Goal: Obtain resource: Download file/media

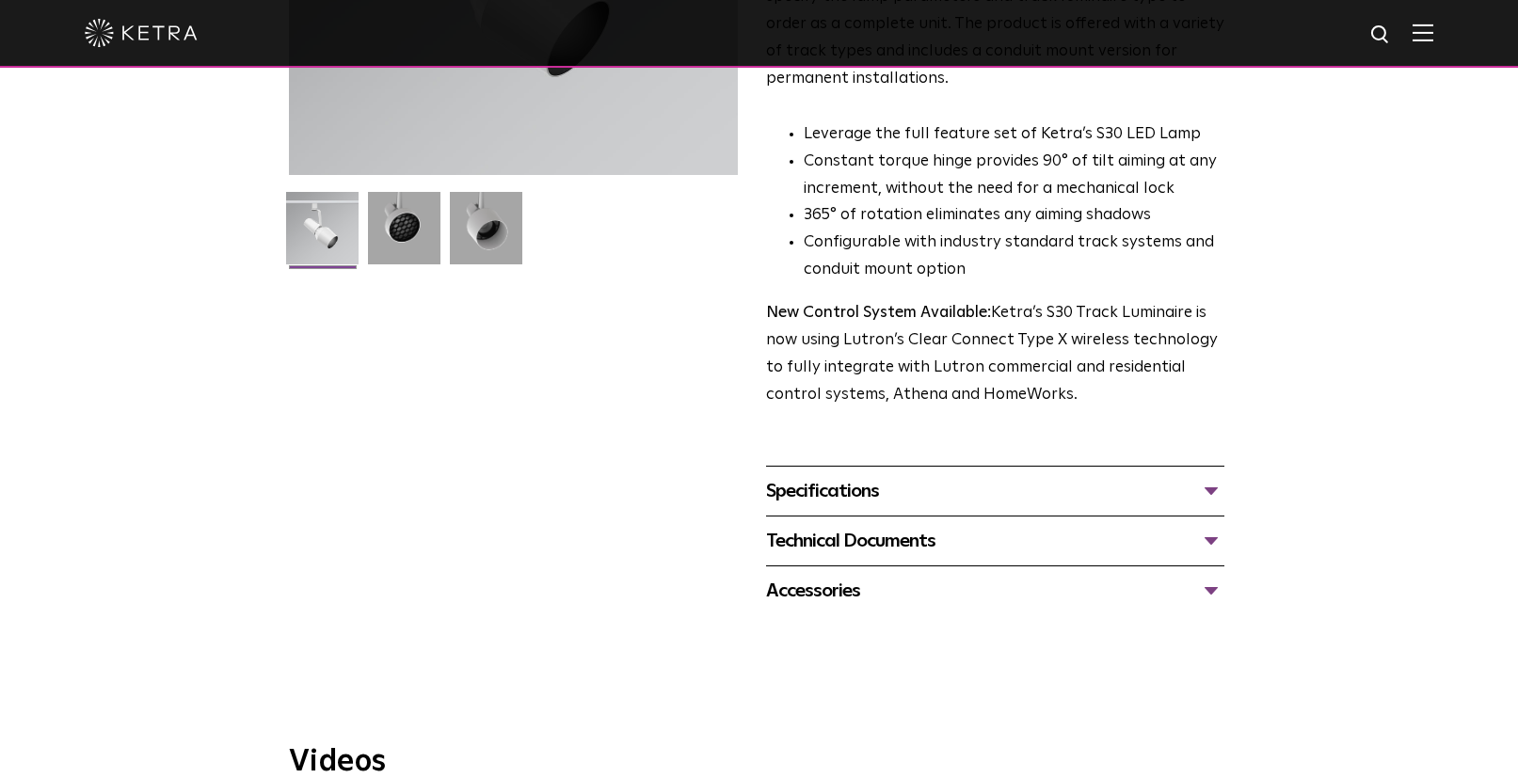
scroll to position [423, 0]
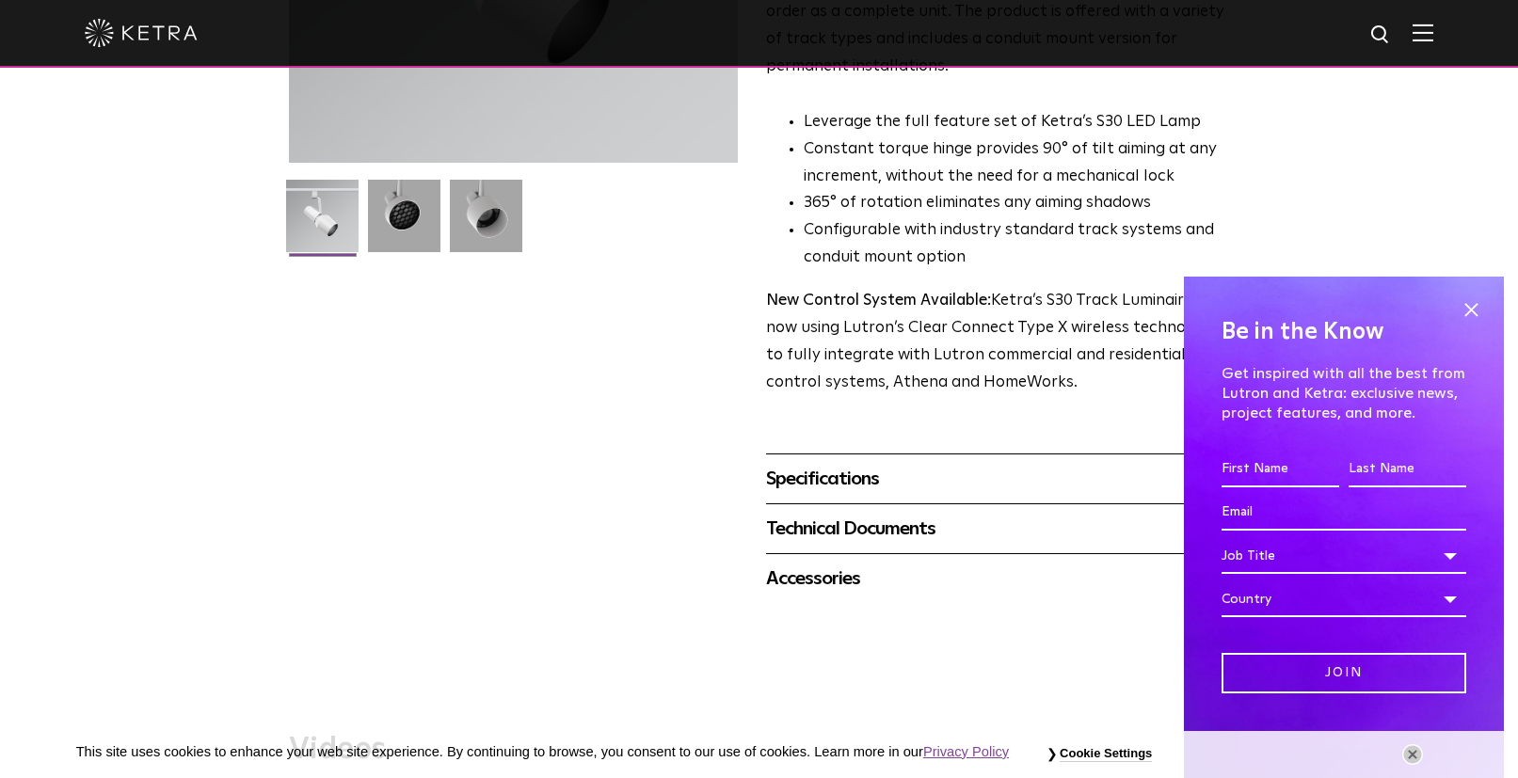
click at [883, 514] on div "Technical Documents" at bounding box center [995, 529] width 458 height 30
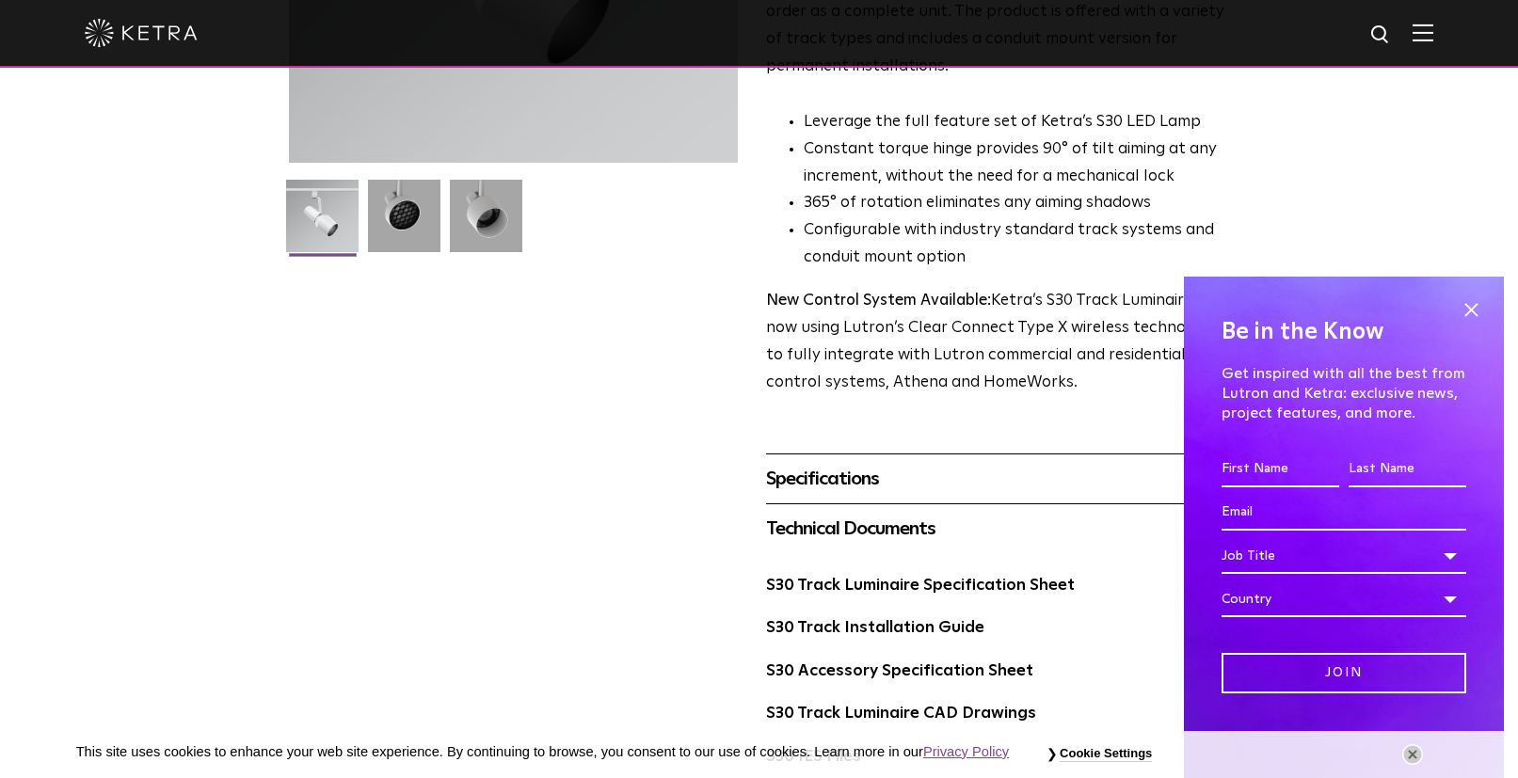
drag, startPoint x: 1469, startPoint y: 307, endPoint x: 1262, endPoint y: 379, distance: 219.3
click at [1468, 307] on span at bounding box center [1470, 309] width 28 height 28
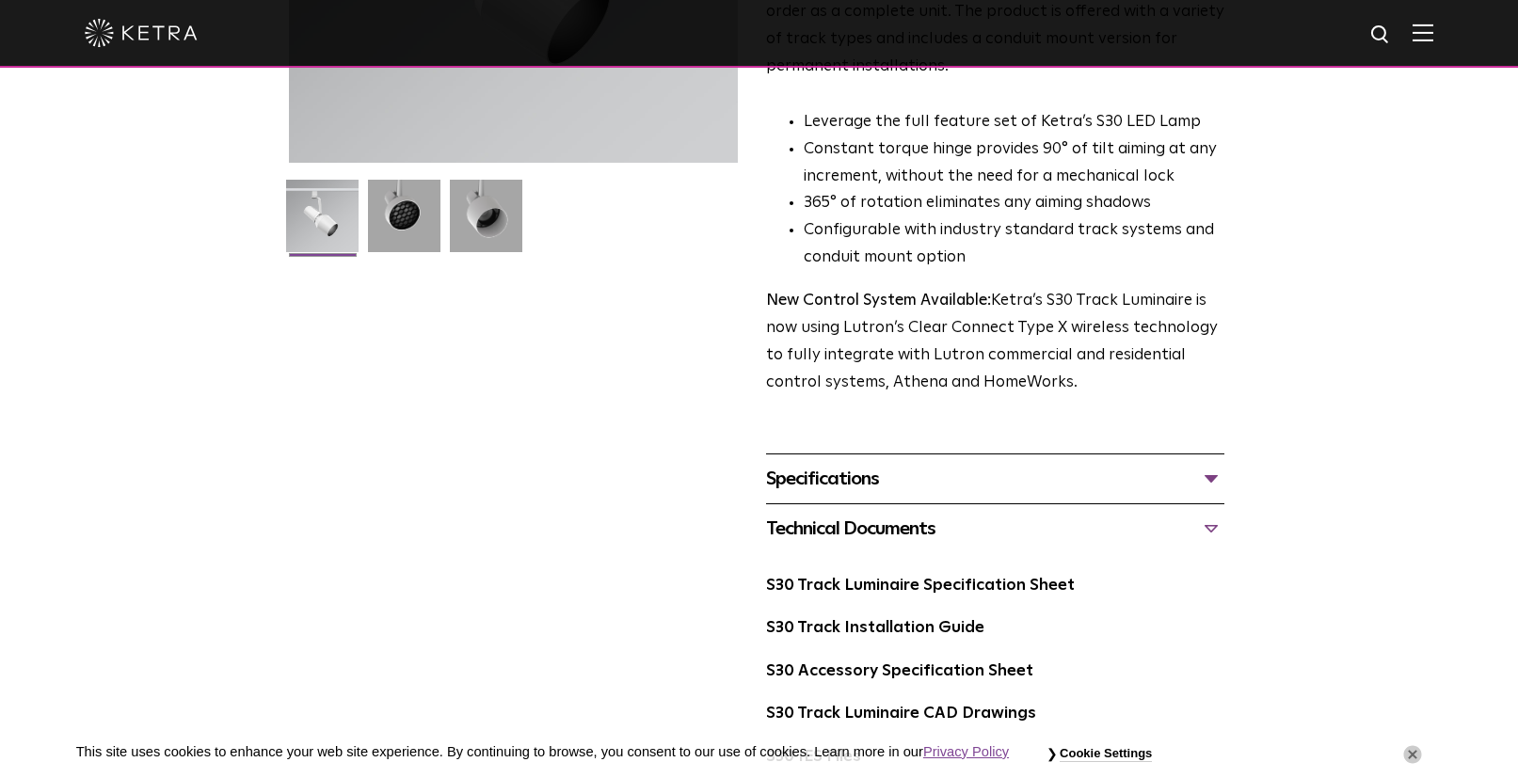
scroll to position [630, 0]
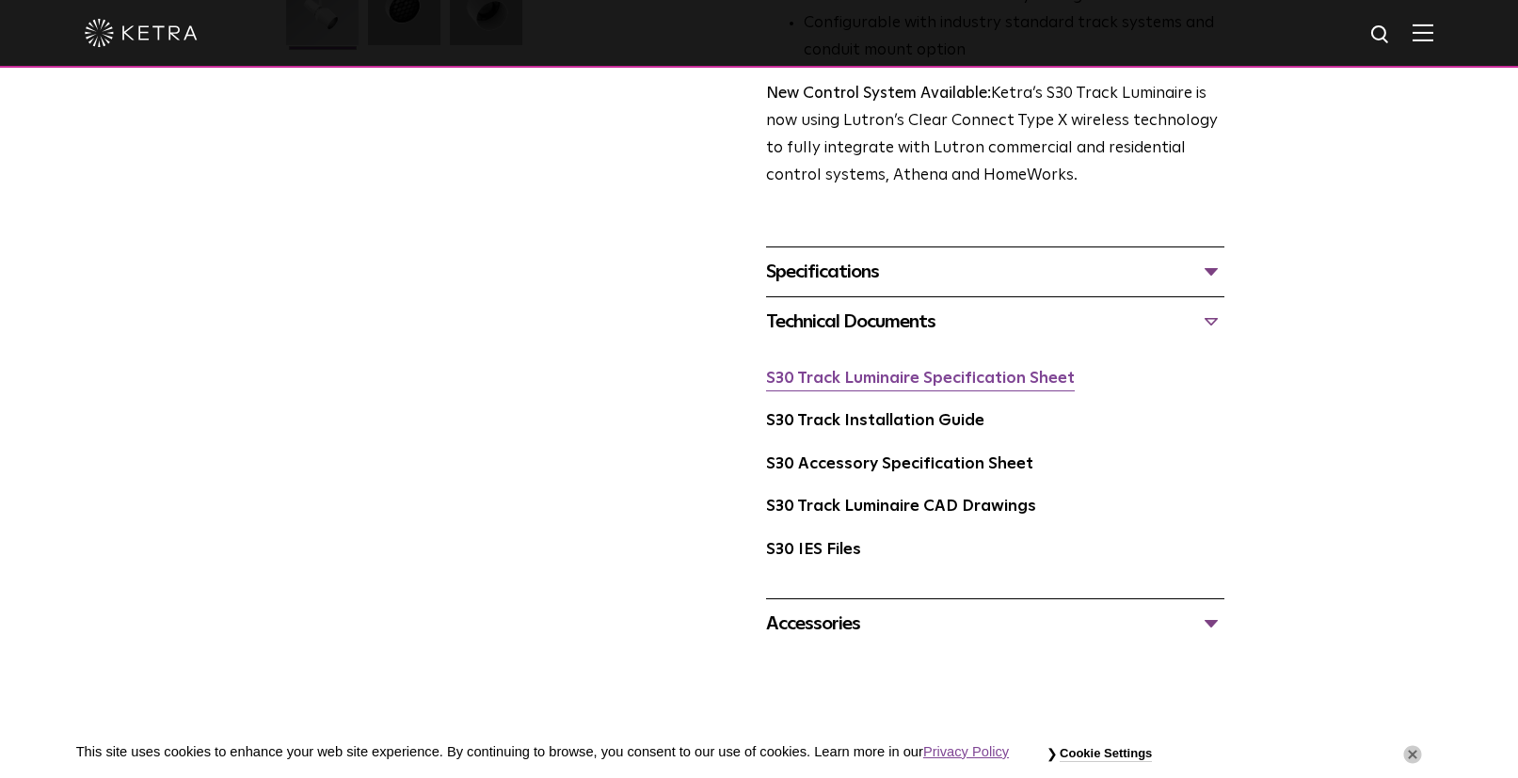
click at [938, 371] on link "S30 Track Luminaire Specification Sheet" at bounding box center [920, 379] width 309 height 16
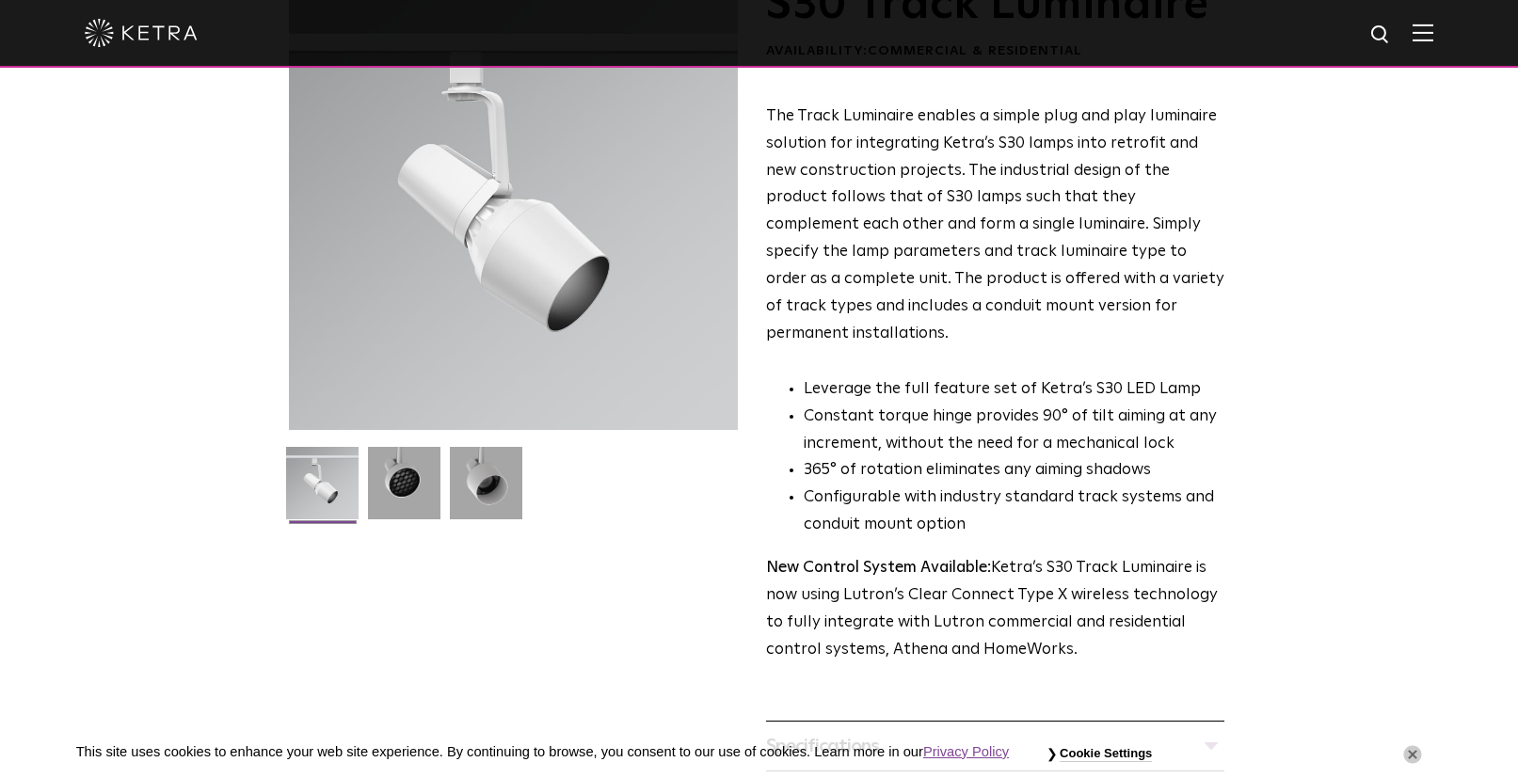
scroll to position [0, 0]
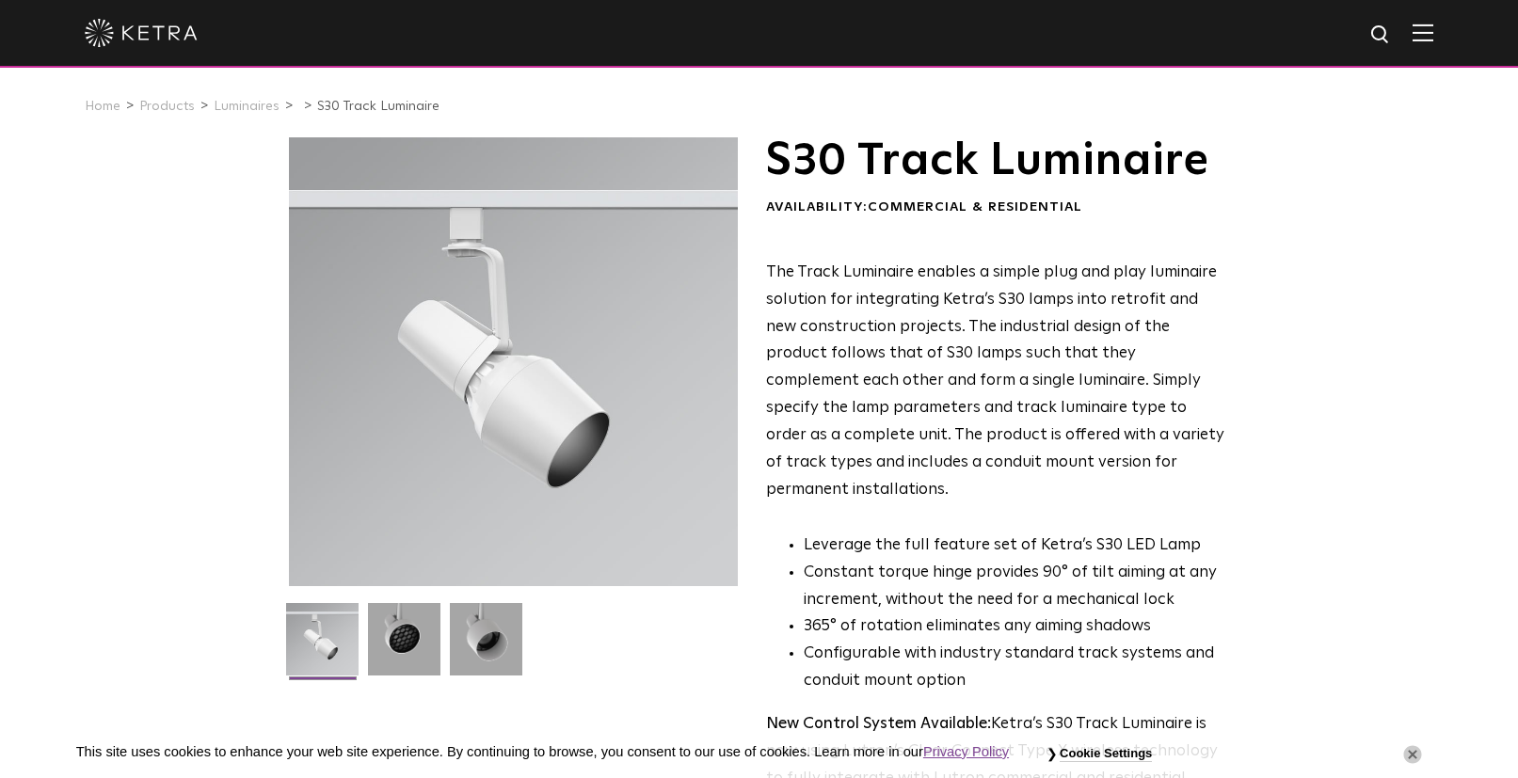
click at [1433, 52] on div at bounding box center [759, 33] width 1348 height 66
click at [1443, 41] on div at bounding box center [759, 34] width 1518 height 68
click at [1433, 29] on img at bounding box center [1422, 33] width 21 height 18
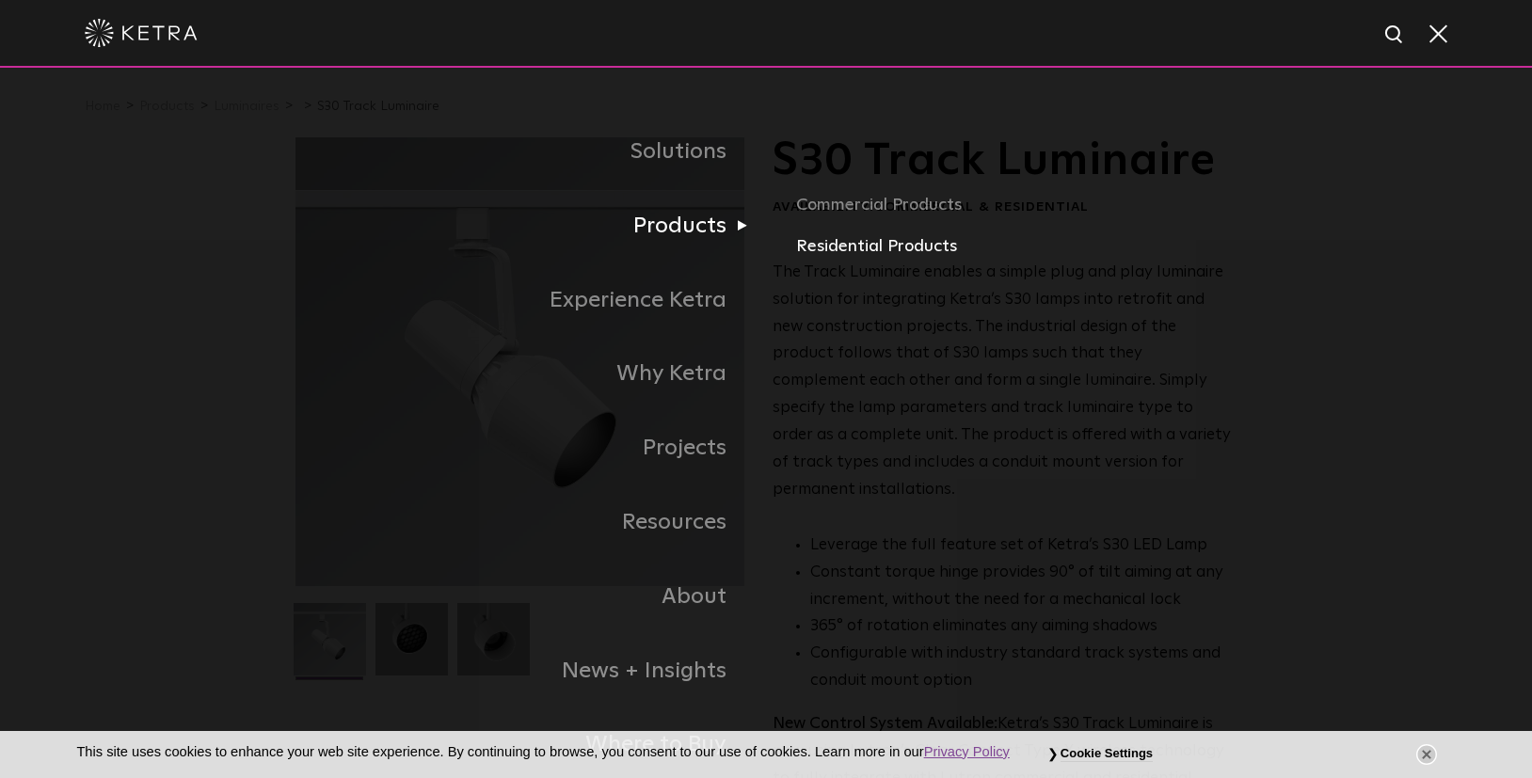
click at [850, 246] on link "Residential Products" at bounding box center [1016, 246] width 440 height 27
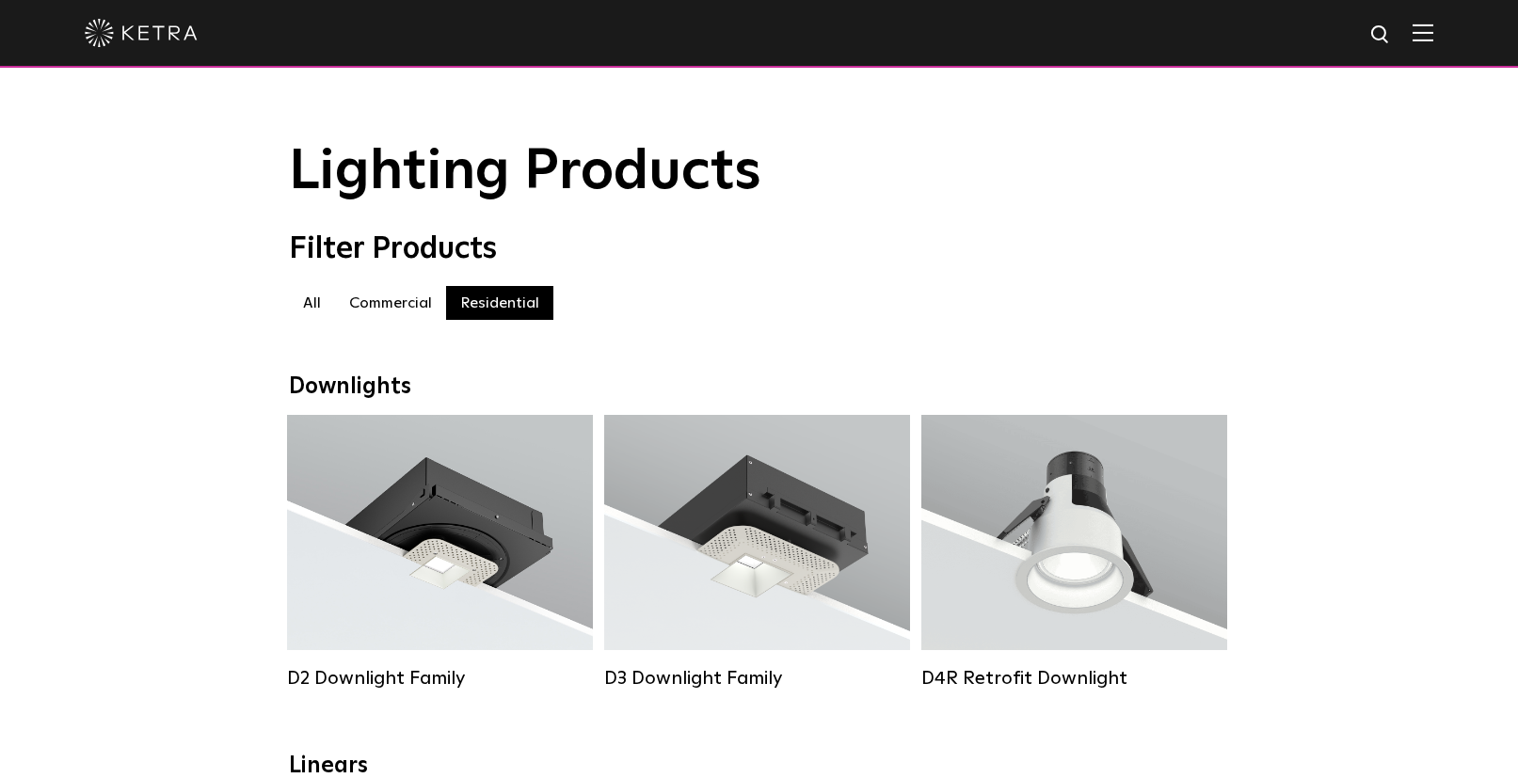
scroll to position [182, 0]
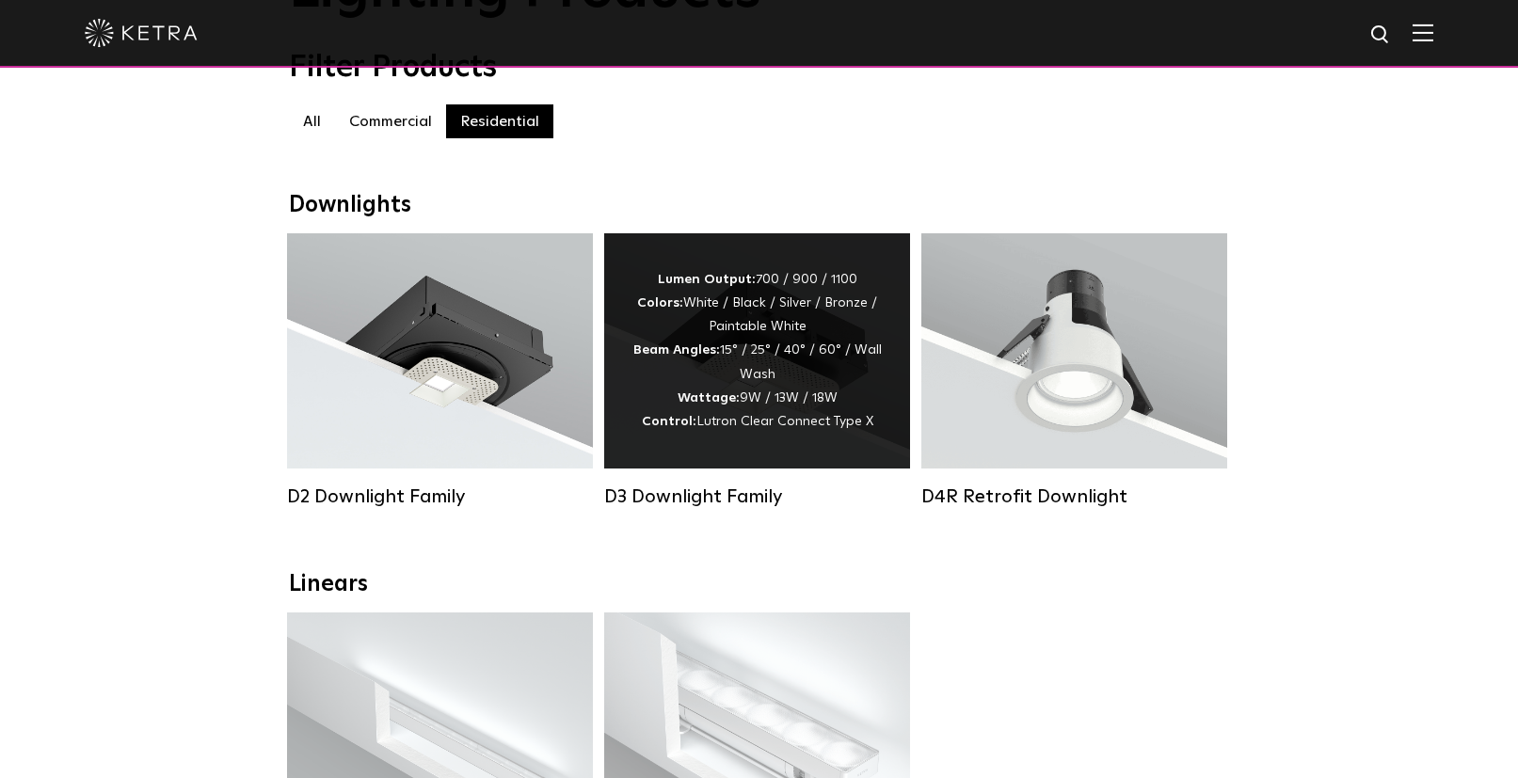
click at [805, 332] on div "Lumen Output: 700 / 900 / 1100 Colors: White / Black / Silver / Bronze / Painta…" at bounding box center [756, 351] width 249 height 166
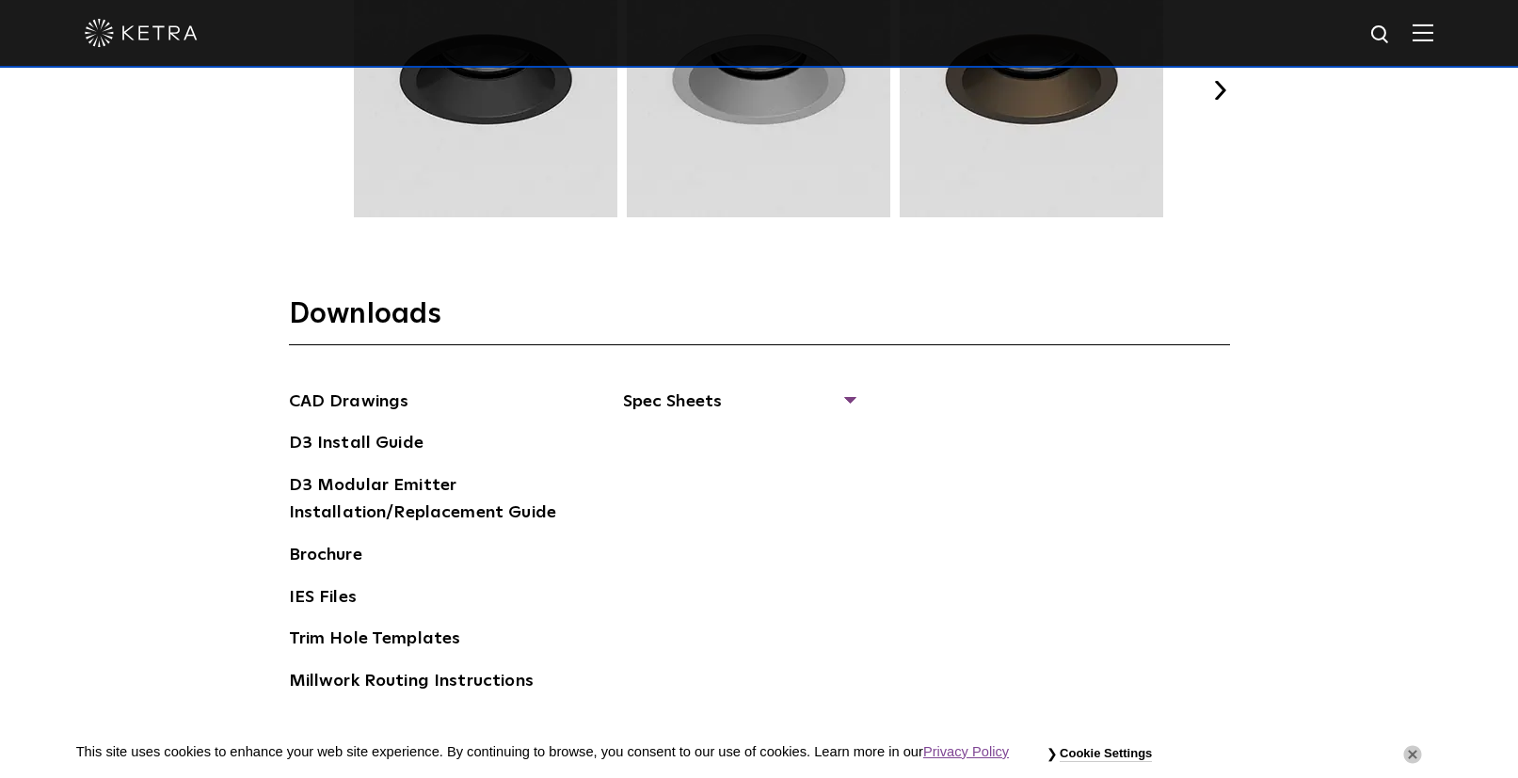
scroll to position [2848, 0]
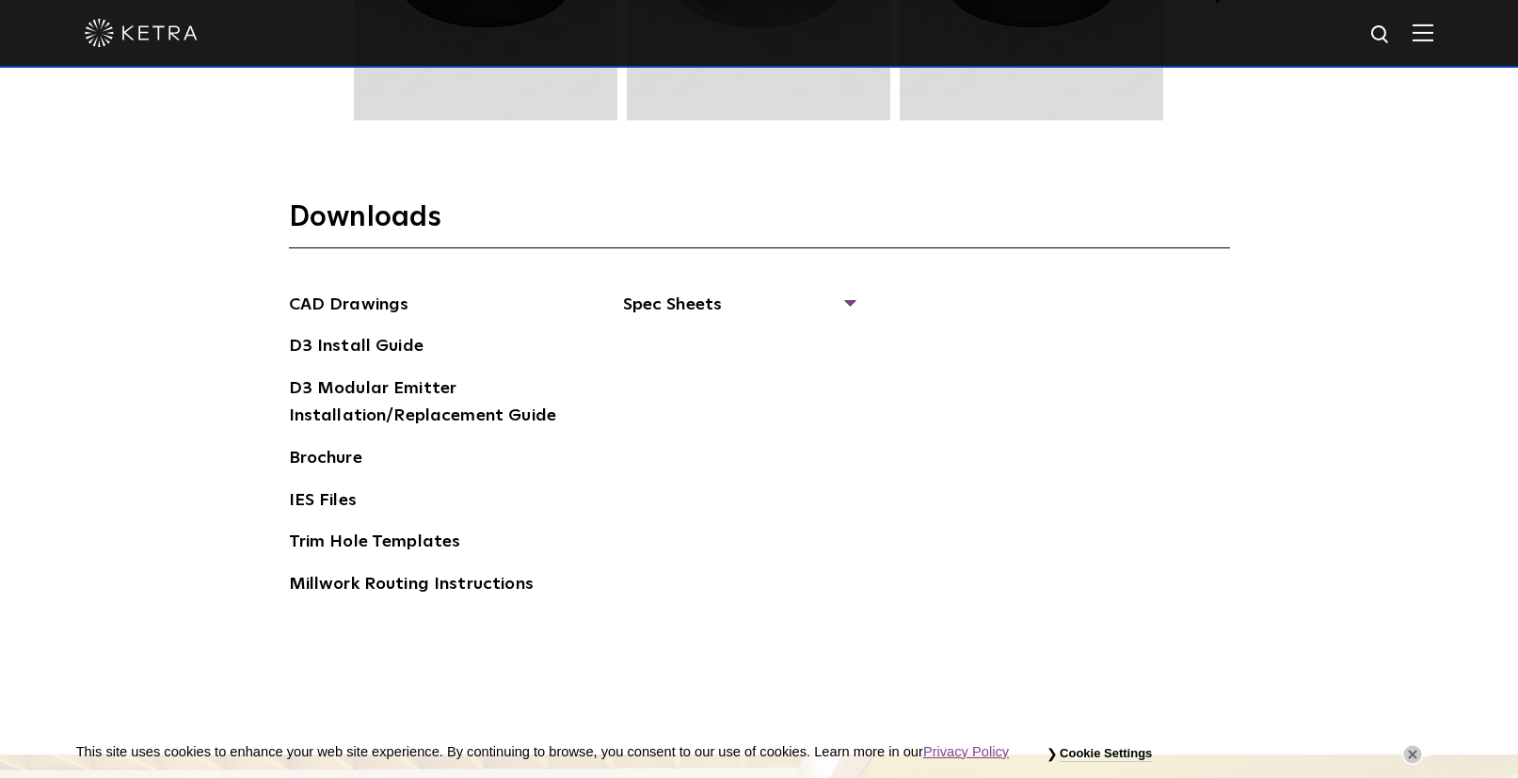
click at [856, 306] on div "CAD Drawings D3 Install Guide D3 Modular Emitter Installation/Replacement Guide…" at bounding box center [759, 453] width 941 height 322
click at [851, 304] on span "Spec Sheets" at bounding box center [738, 312] width 230 height 41
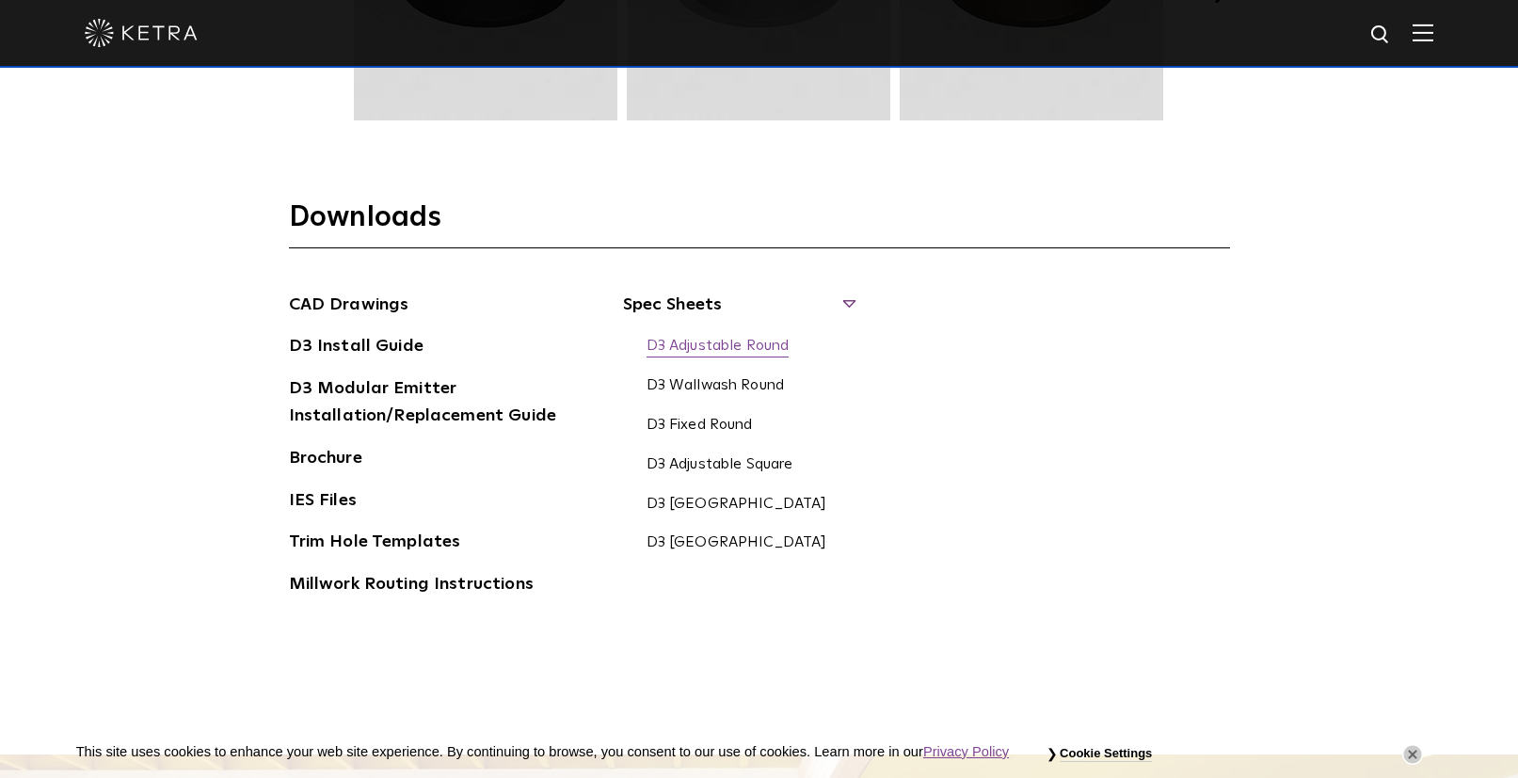
click at [753, 344] on link "D3 Adjustable Round" at bounding box center [717, 347] width 143 height 21
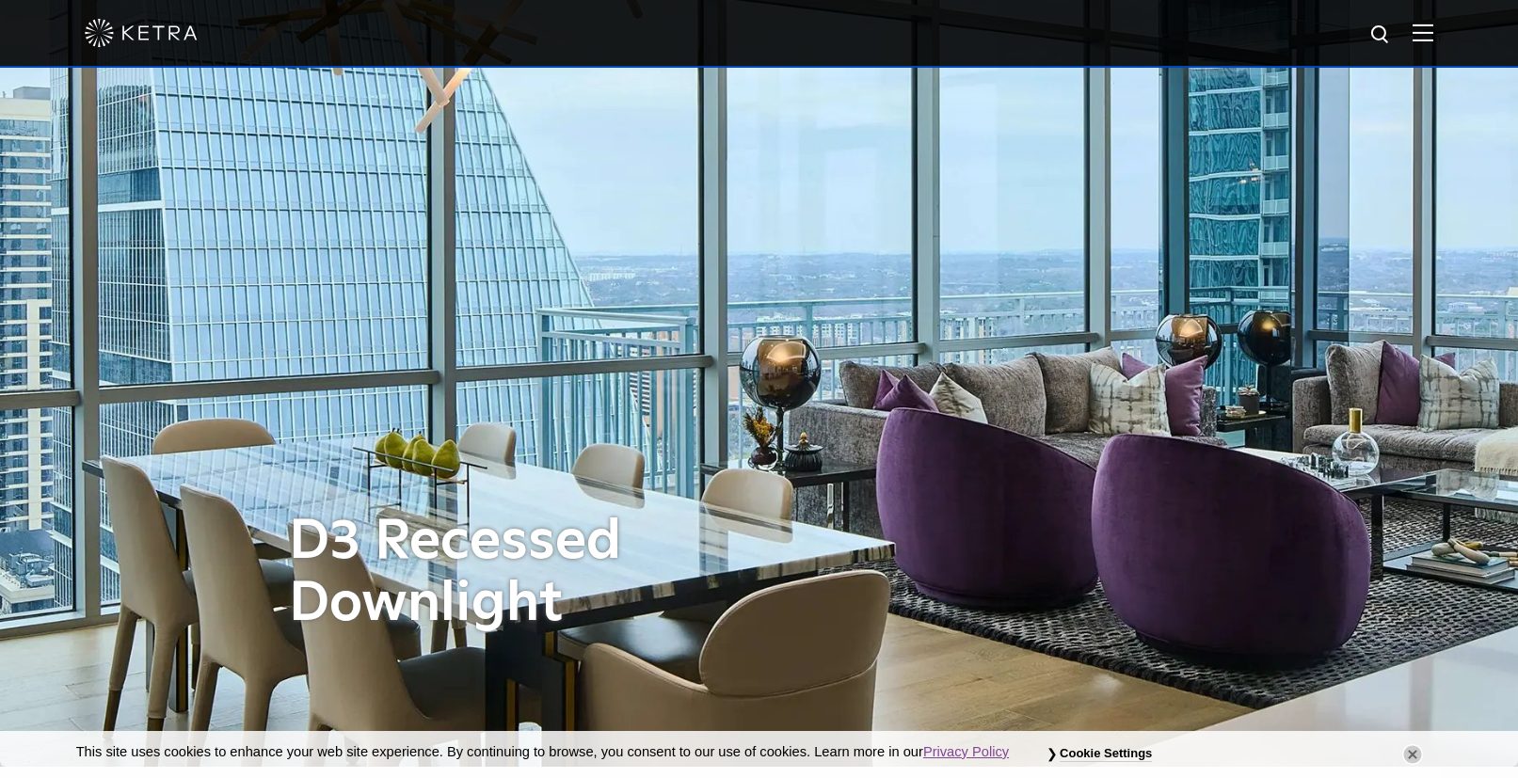
scroll to position [0, 0]
